Goal: Download file/media

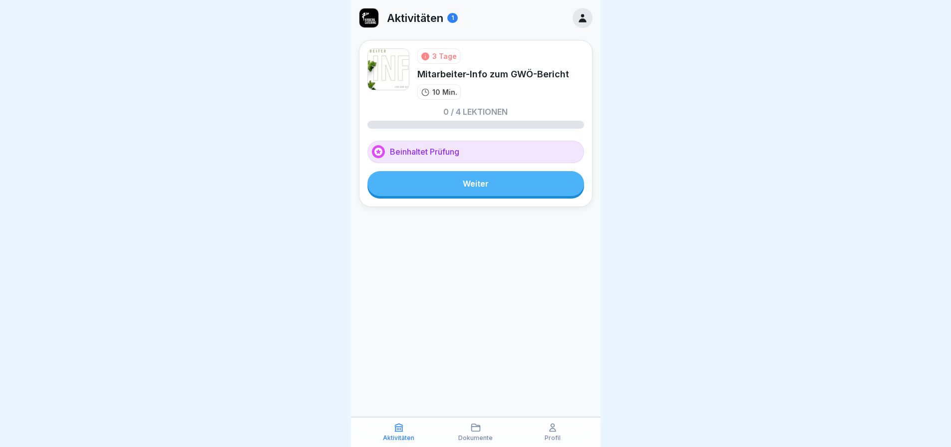
scroll to position [7, 0]
click at [475, 435] on p "Dokumente" at bounding box center [475, 438] width 34 height 7
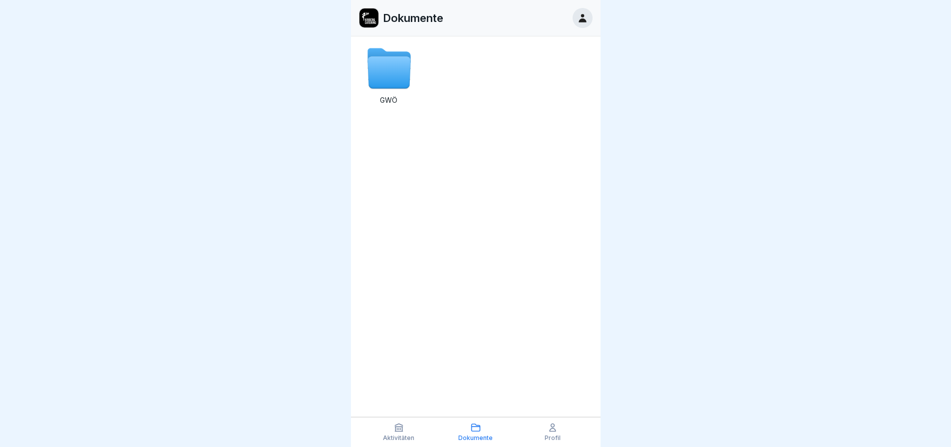
click at [387, 75] on icon at bounding box center [388, 73] width 43 height 32
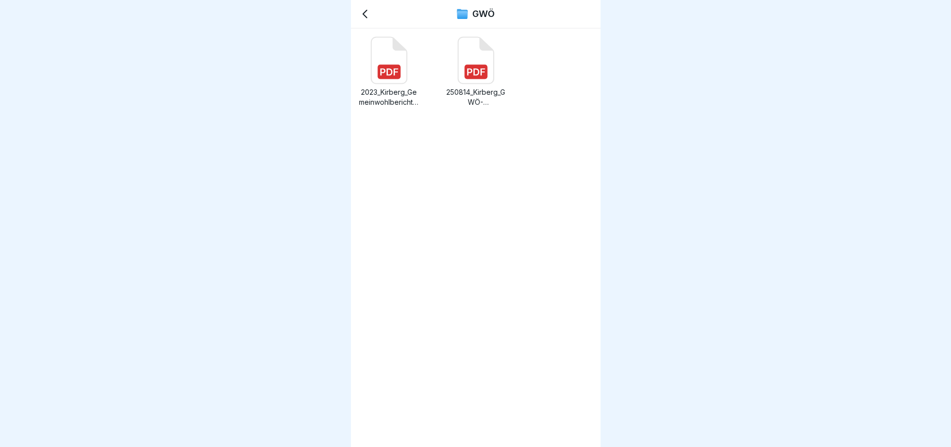
click at [361, 16] on icon at bounding box center [365, 14] width 12 height 12
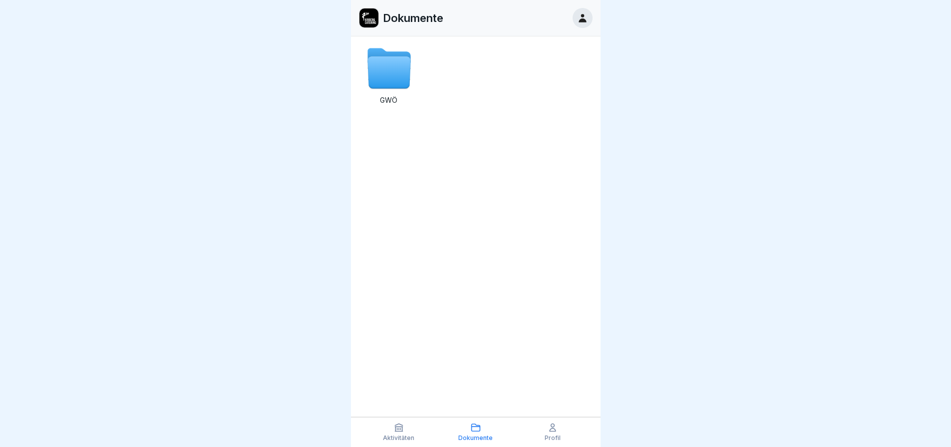
click at [401, 437] on p "Aktivitäten" at bounding box center [398, 438] width 31 height 7
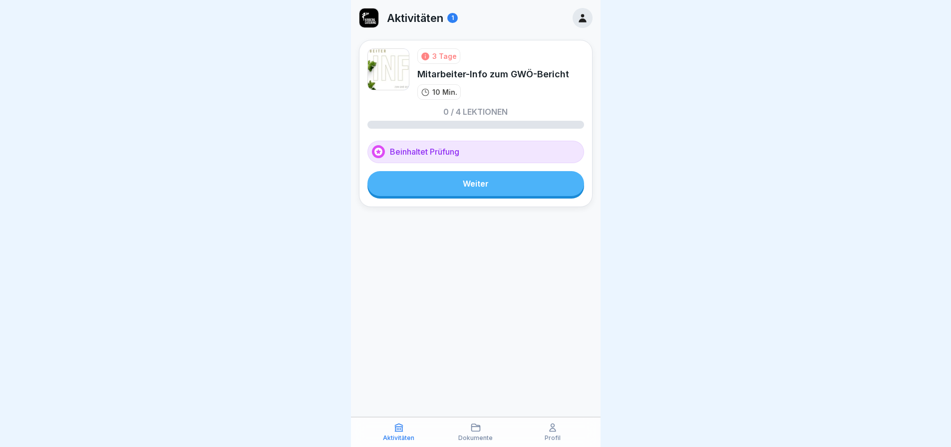
click at [561, 359] on div "Aktivitäten 1 3 Tage Mitarbeiter-Info zum GWÖ-Bericht 10 Min. 0 / 4 Lektionen B…" at bounding box center [475, 223] width 249 height 447
click at [454, 18] on div "1" at bounding box center [452, 18] width 10 height 10
click at [362, 20] on img at bounding box center [368, 17] width 19 height 19
click at [477, 439] on p "Dokumente" at bounding box center [475, 438] width 34 height 7
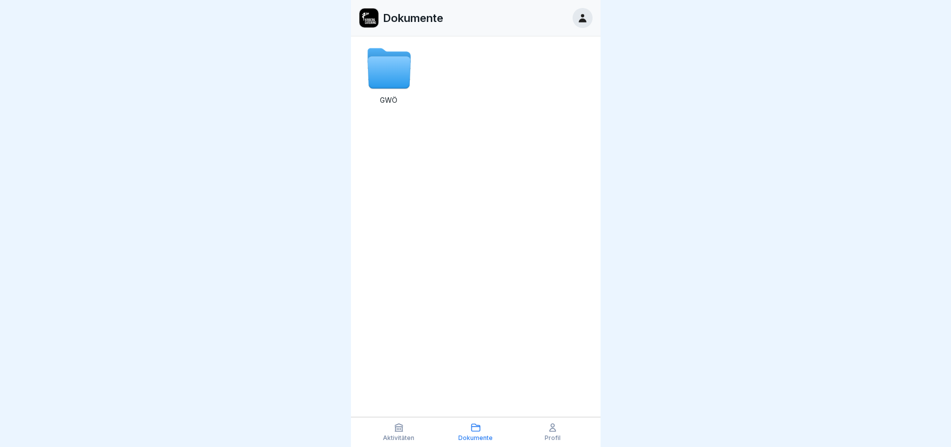
click at [383, 76] on icon at bounding box center [388, 73] width 43 height 32
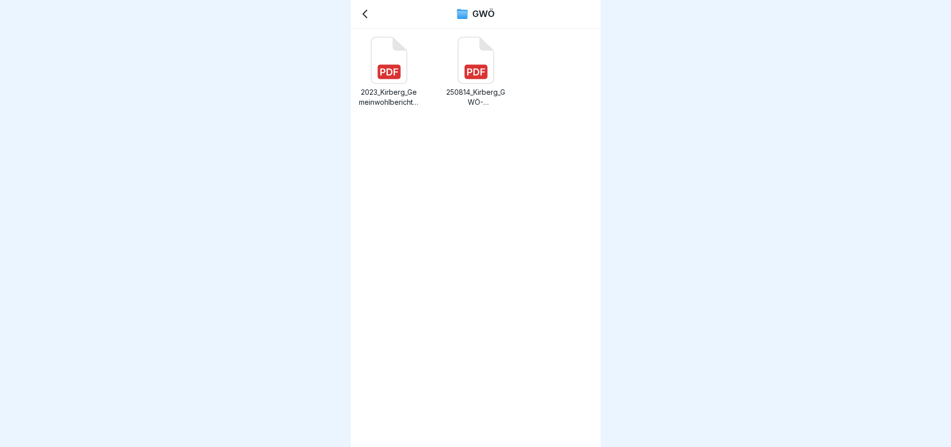
click at [473, 95] on p "250814_Kirberg_GWÖ-Mitarbeiterinfo.pdf" at bounding box center [476, 97] width 60 height 20
click at [393, 77] on rect at bounding box center [388, 72] width 23 height 14
